Goal: Information Seeking & Learning: Learn about a topic

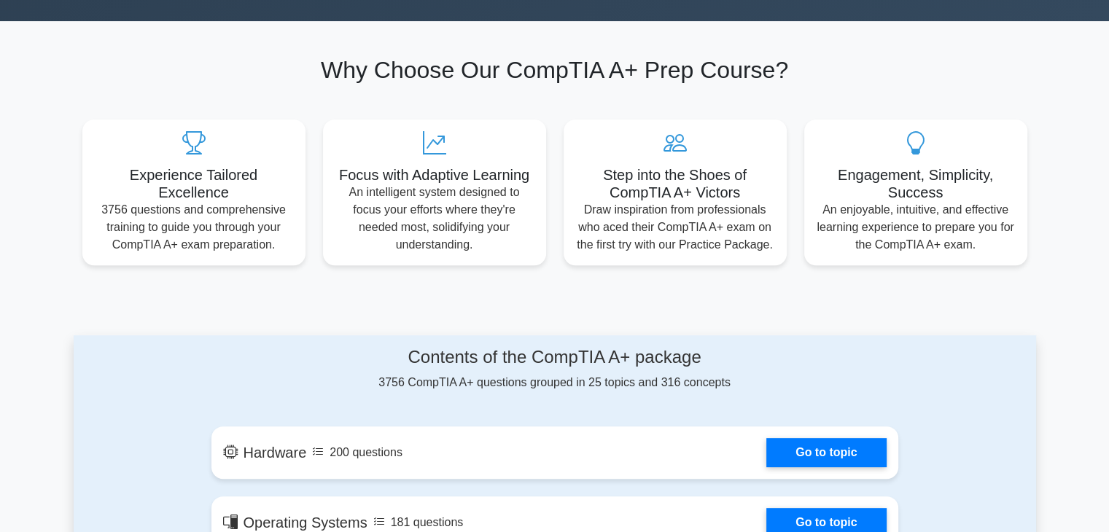
scroll to position [656, 0]
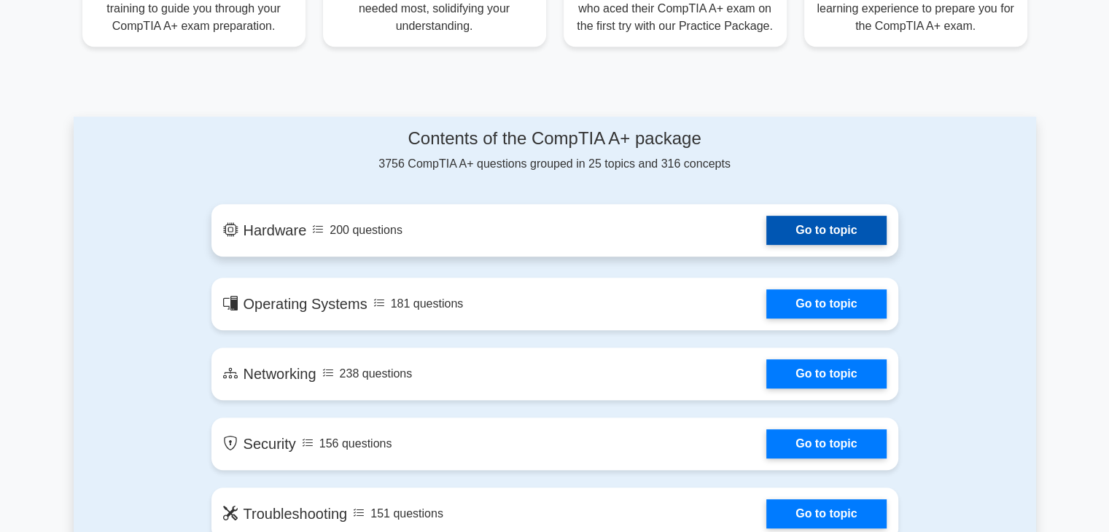
click at [817, 237] on link "Go to topic" at bounding box center [827, 230] width 120 height 29
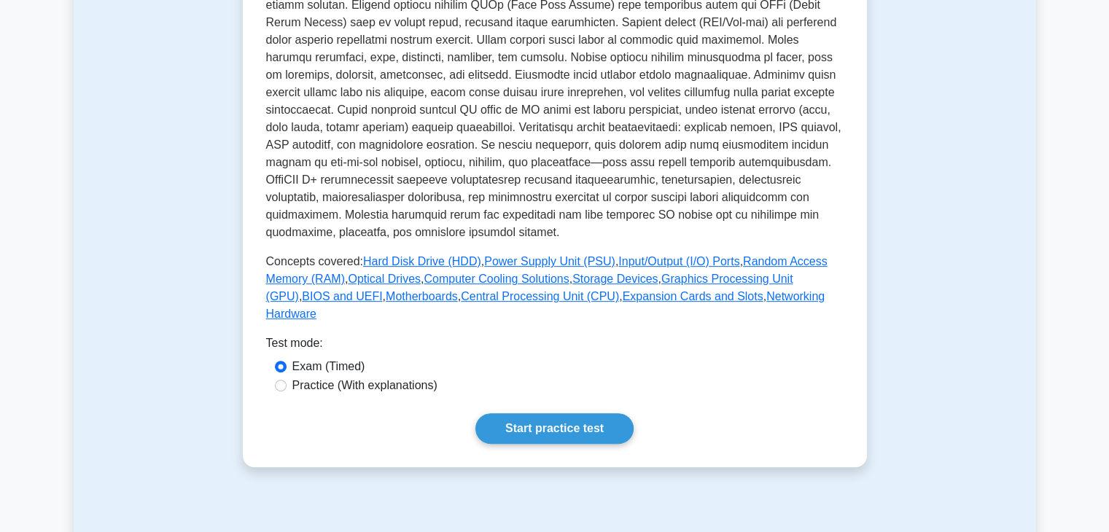
scroll to position [511, 0]
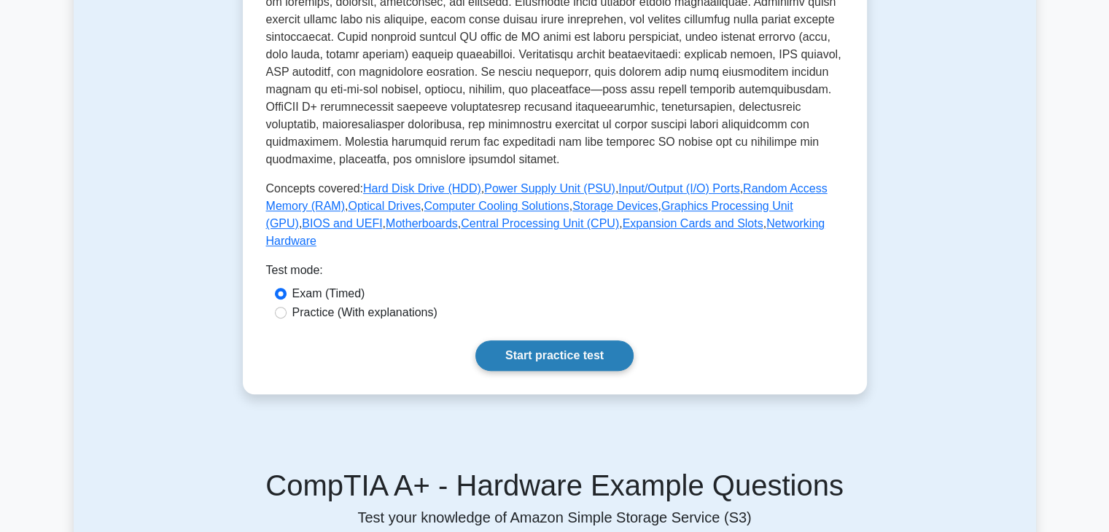
click at [573, 345] on link "Start practice test" at bounding box center [555, 356] width 158 height 31
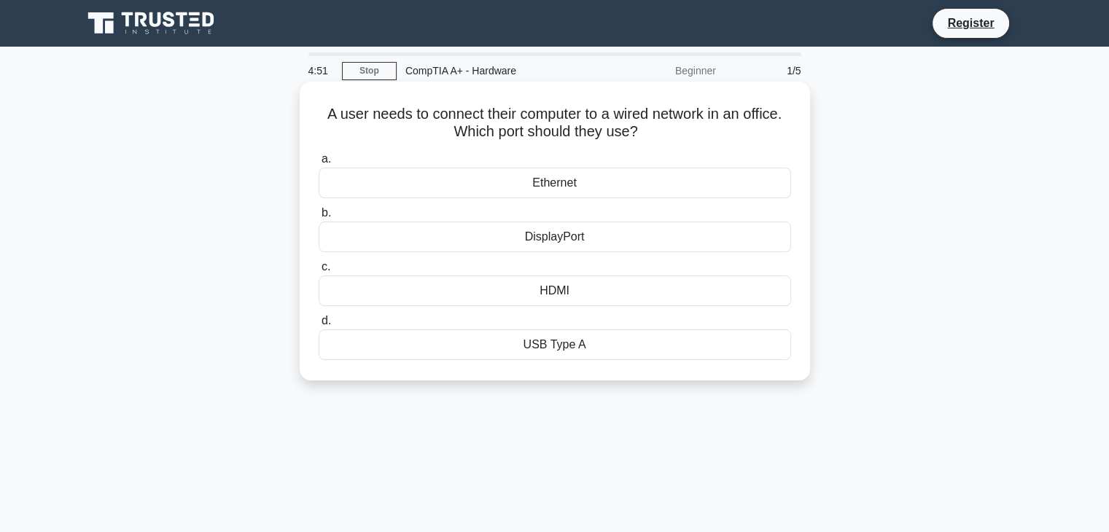
click at [576, 190] on div "Ethernet" at bounding box center [555, 183] width 473 height 31
click at [319, 164] on input "a. Ethernet" at bounding box center [319, 159] width 0 height 9
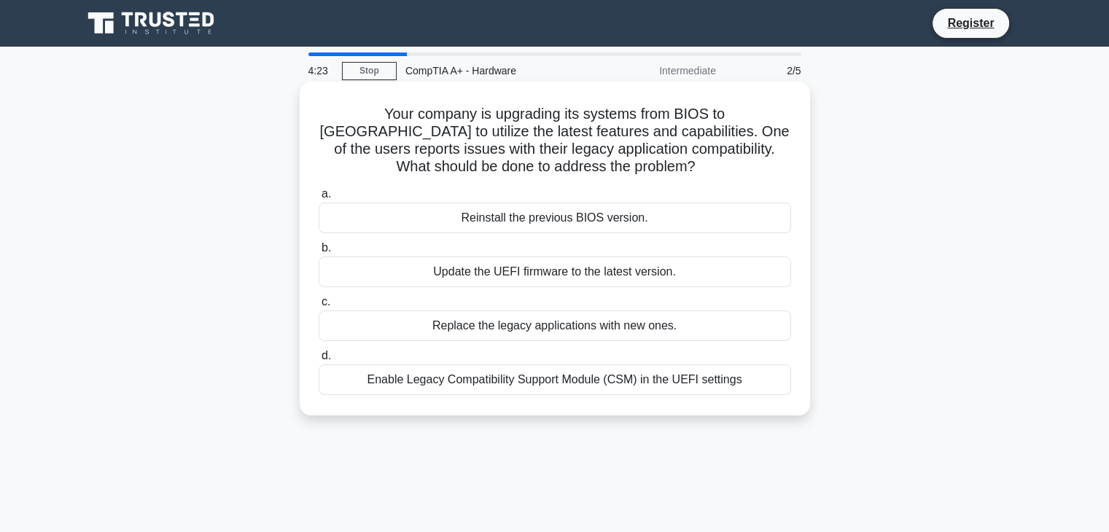
click at [644, 325] on div "Replace the legacy applications with new ones." at bounding box center [555, 326] width 473 height 31
click at [319, 307] on input "c. Replace the legacy applications with new ones." at bounding box center [319, 302] width 0 height 9
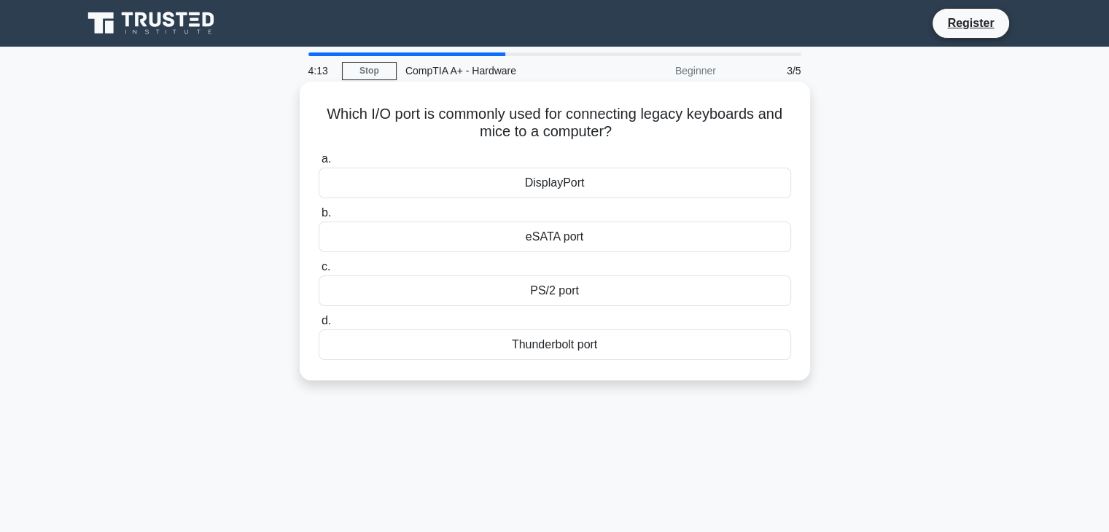
click at [563, 294] on div "PS/2 port" at bounding box center [555, 291] width 473 height 31
click at [319, 272] on input "c. PS/2 port" at bounding box center [319, 267] width 0 height 9
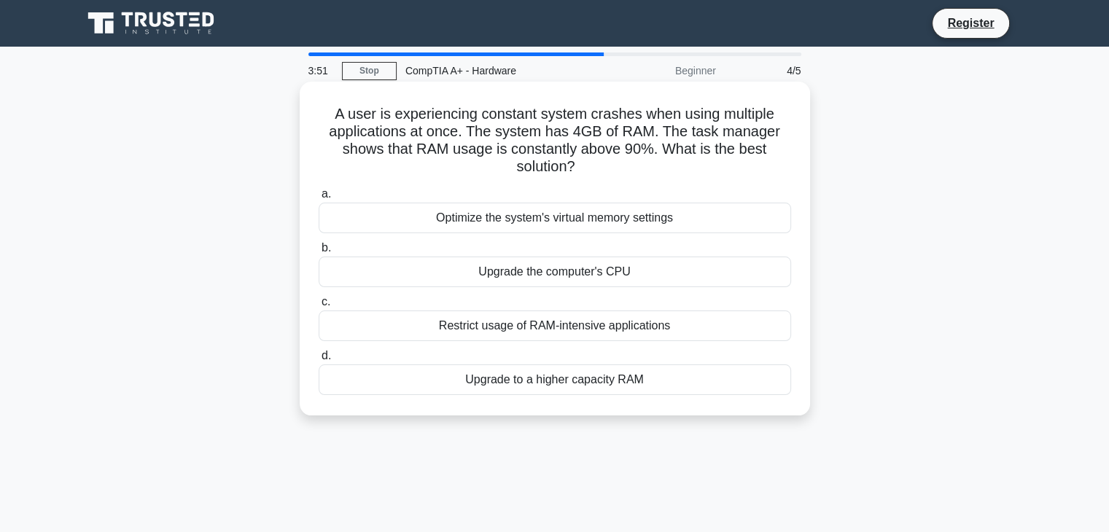
click at [551, 380] on div "Upgrade to a higher capacity RAM" at bounding box center [555, 380] width 473 height 31
click at [319, 361] on input "d. Upgrade to a higher capacity RAM" at bounding box center [319, 356] width 0 height 9
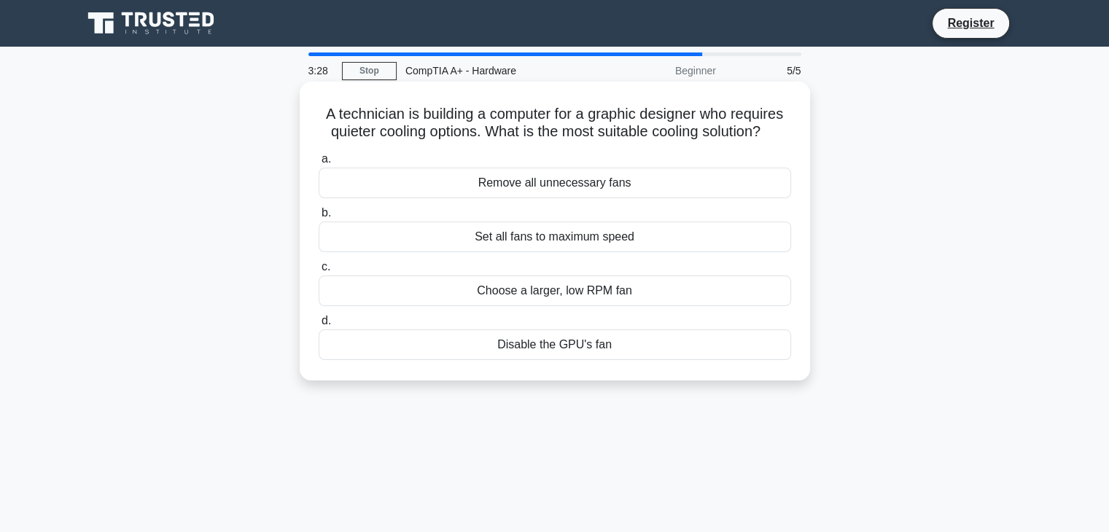
click at [583, 287] on div "Choose a larger, low RPM fan" at bounding box center [555, 291] width 473 height 31
click at [319, 272] on input "c. Choose a larger, low RPM fan" at bounding box center [319, 267] width 0 height 9
